Goal: Check status: Check status

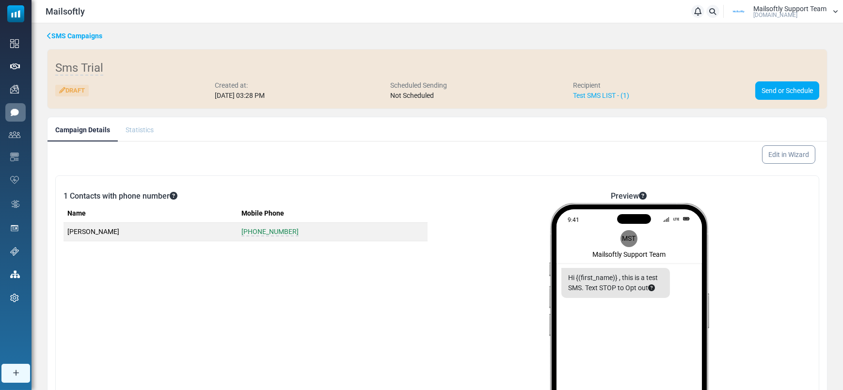
click at [156, 133] on li "Statistics" at bounding box center [140, 129] width 44 height 24
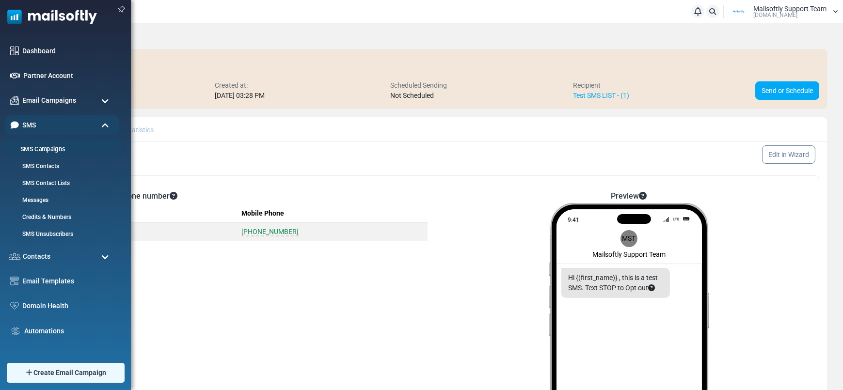
click at [33, 148] on link "SMS Campaigns" at bounding box center [60, 149] width 116 height 9
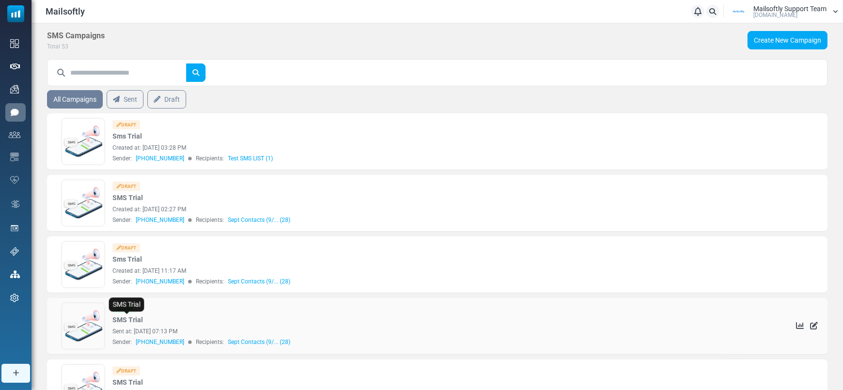
click at [130, 322] on link "SMS Trial" at bounding box center [127, 320] width 31 height 10
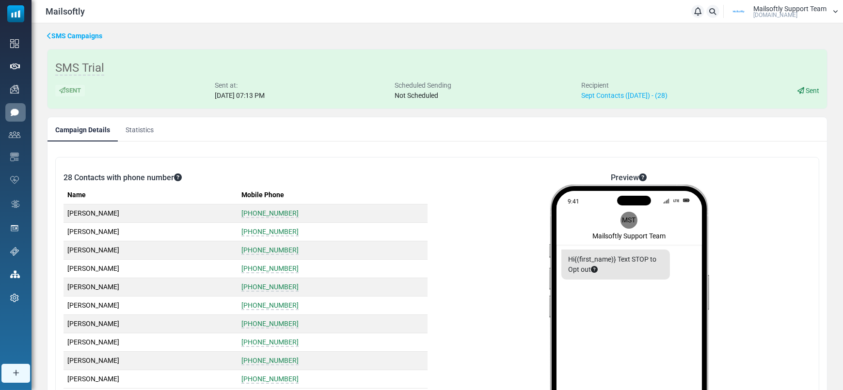
click at [150, 131] on link "Statistics" at bounding box center [140, 129] width 44 height 24
